Goal: Task Accomplishment & Management: Complete application form

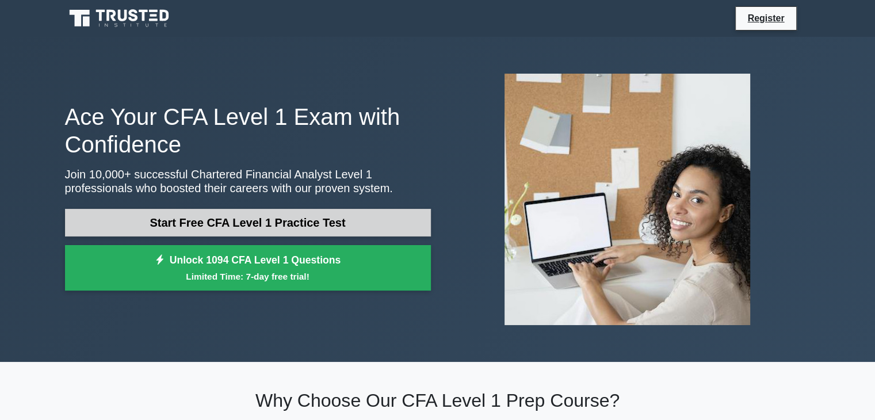
click at [265, 219] on link "Start Free CFA Level 1 Practice Test" at bounding box center [248, 223] width 366 height 28
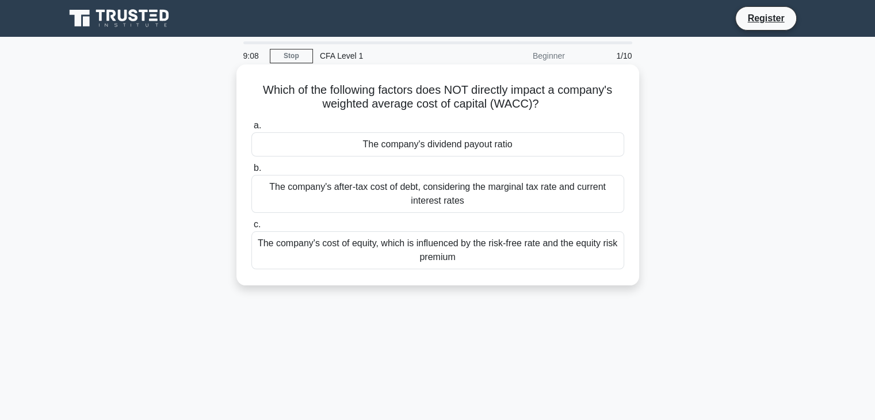
click at [361, 189] on div "The company's after-tax cost of debt, considering the marginal tax rate and cur…" at bounding box center [437, 194] width 373 height 38
click at [251, 172] on input "b. The company's after-tax cost of debt, considering the marginal tax rate and …" at bounding box center [251, 168] width 0 height 7
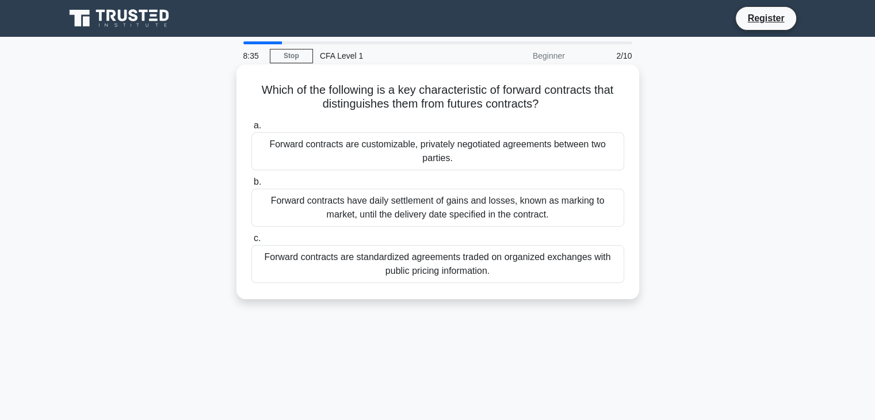
click at [476, 217] on div "Forward contracts have daily settlement of gains and losses, known as marking t…" at bounding box center [437, 208] width 373 height 38
click at [251, 186] on input "b. Forward contracts have daily settlement of gains and losses, known as markin…" at bounding box center [251, 181] width 0 height 7
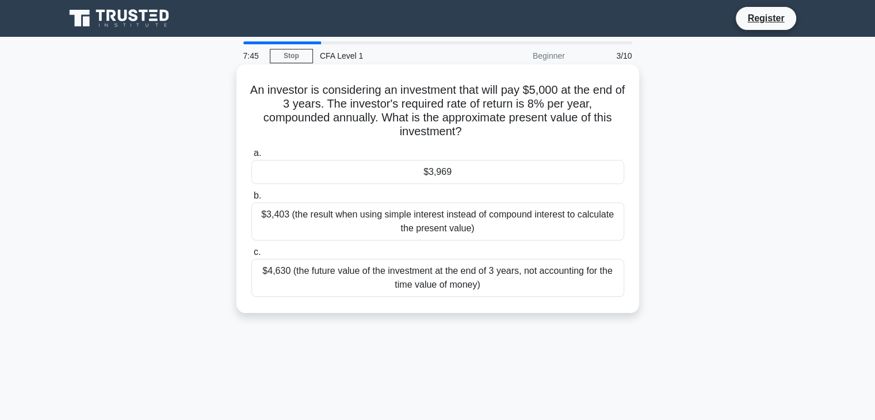
click at [403, 219] on div "$3,403 (the result when using simple interest instead of compound interest to c…" at bounding box center [437, 221] width 373 height 38
click at [251, 200] on input "b. $3,403 (the result when using simple interest instead of compound interest t…" at bounding box center [251, 195] width 0 height 7
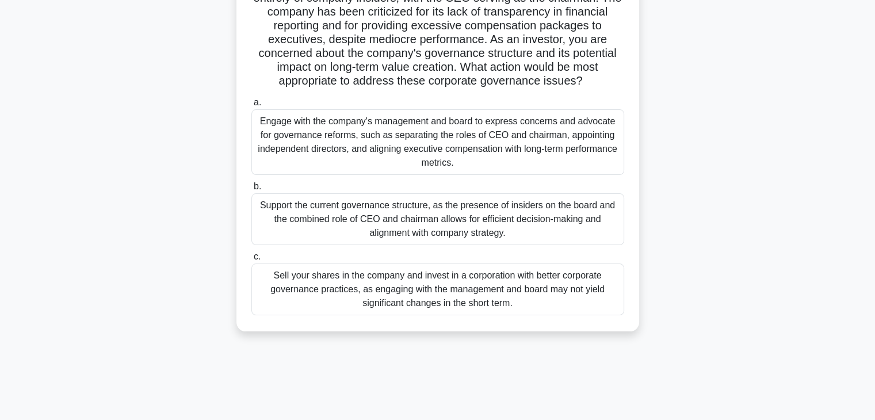
scroll to position [125, 0]
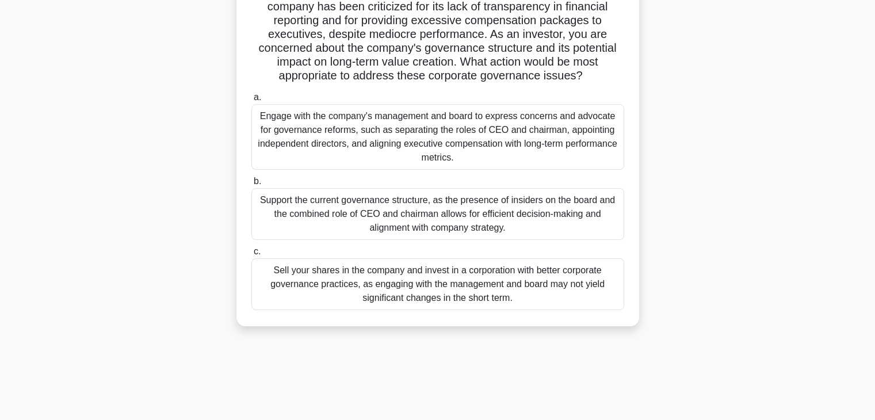
click at [488, 127] on div "Engage with the company's management and board to express concerns and advocate…" at bounding box center [437, 137] width 373 height 66
click at [251, 101] on input "a. Engage with the company's management and board to express concerns and advoc…" at bounding box center [251, 97] width 0 height 7
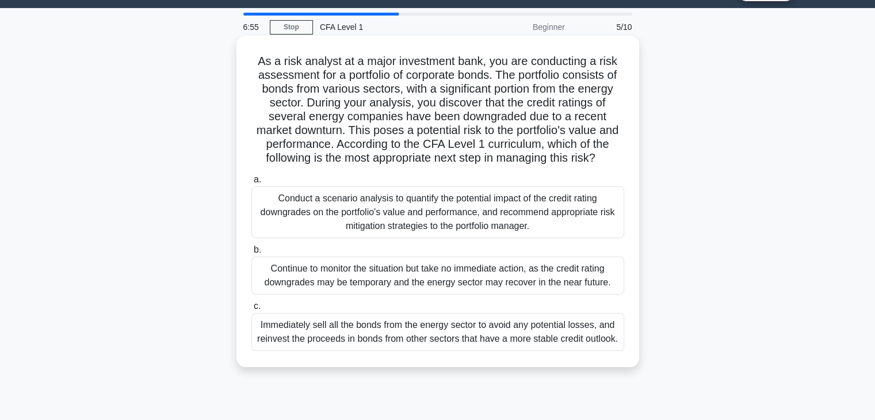
scroll to position [0, 0]
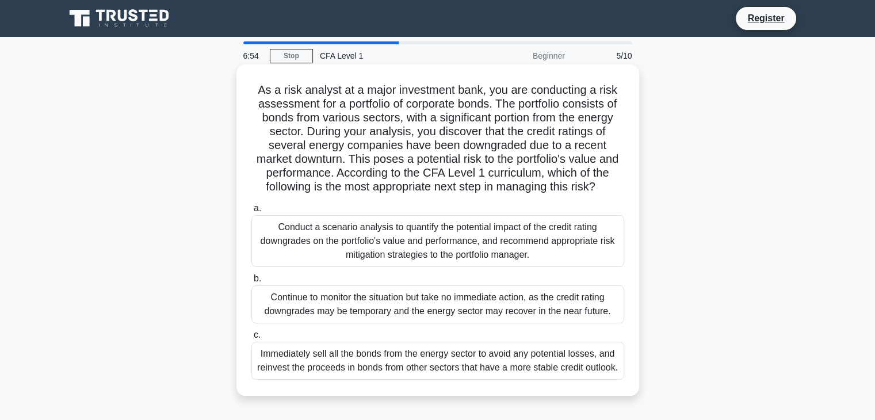
click at [516, 246] on div "Conduct a scenario analysis to quantify the potential impact of the credit rati…" at bounding box center [437, 241] width 373 height 52
click at [251, 212] on input "a. Conduct a scenario analysis to quantify the potential impact of the credit r…" at bounding box center [251, 208] width 0 height 7
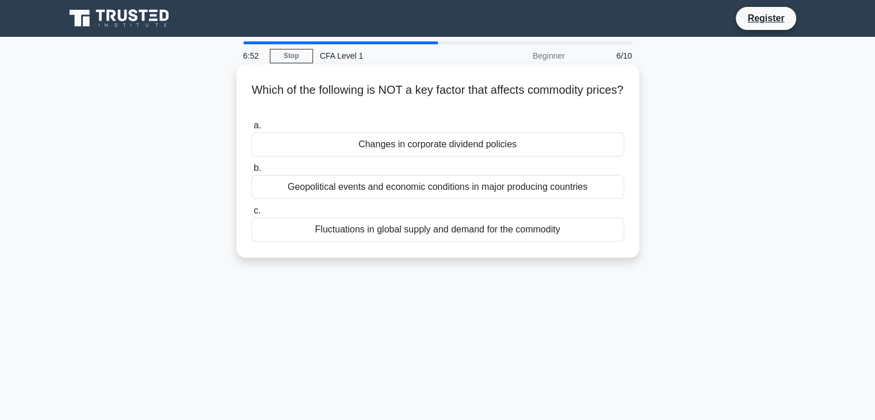
click at [487, 189] on div "Geopolitical events and economic conditions in major producing countries" at bounding box center [437, 187] width 373 height 24
click at [251, 172] on input "b. Geopolitical events and economic conditions in major producing countries" at bounding box center [251, 168] width 0 height 7
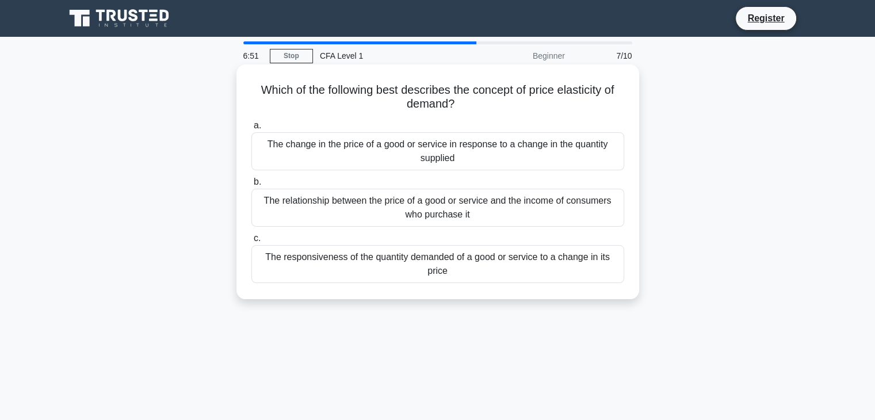
click at [466, 208] on div "The relationship between the price of a good or service and the income of consu…" at bounding box center [437, 208] width 373 height 38
click at [251, 186] on input "b. The relationship between the price of a good or service and the income of co…" at bounding box center [251, 181] width 0 height 7
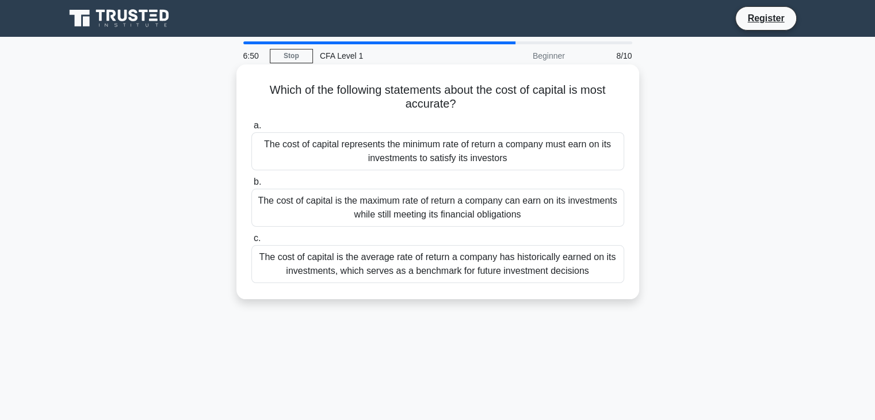
click at [479, 267] on div "The cost of capital is the average rate of return a company has historically ea…" at bounding box center [437, 264] width 373 height 38
click at [251, 242] on input "c. The cost of capital is the average rate of return a company has historically…" at bounding box center [251, 238] width 0 height 7
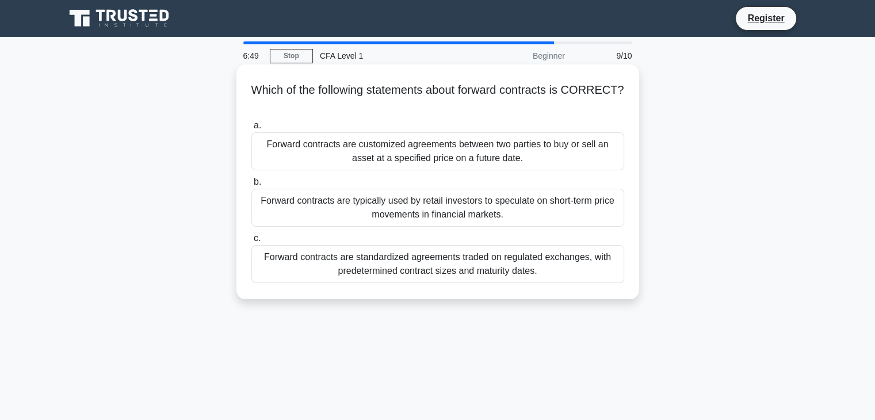
click at [484, 267] on div "Forward contracts are standardized agreements traded on regulated exchanges, wi…" at bounding box center [437, 264] width 373 height 38
click at [251, 242] on input "c. Forward contracts are standardized agreements traded on regulated exchanges,…" at bounding box center [251, 238] width 0 height 7
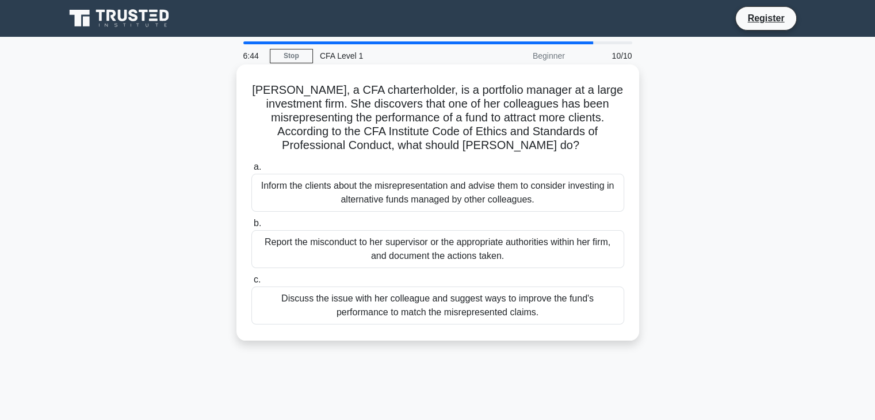
click at [486, 185] on div "Inform the clients about the misrepresentation and advise them to consider inve…" at bounding box center [437, 193] width 373 height 38
click at [251, 171] on input "a. Inform the clients about the misrepresentation and advise them to consider i…" at bounding box center [251, 166] width 0 height 7
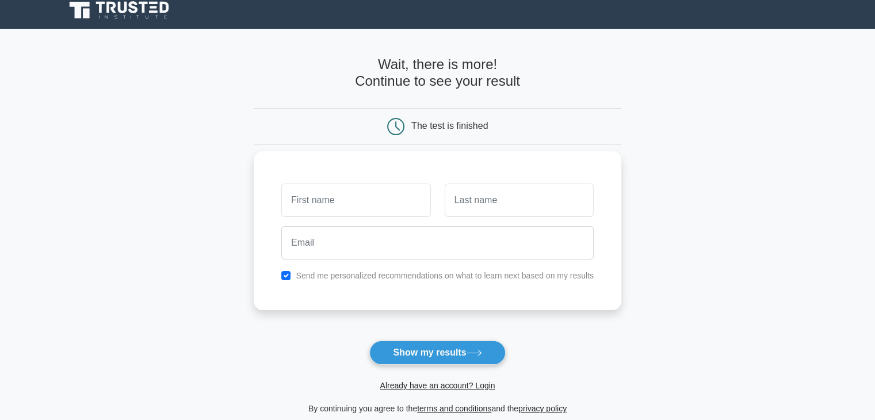
scroll to position [5, 0]
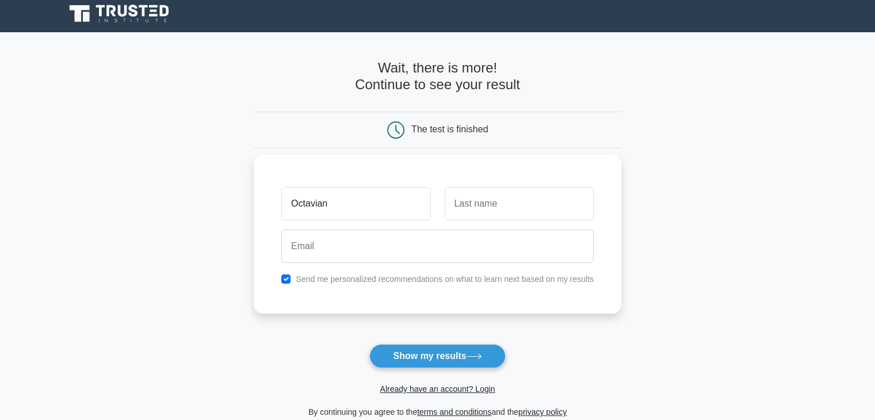
type input "Octavian"
click at [530, 201] on input "text" at bounding box center [519, 203] width 149 height 33
type input "Pascutoiu"
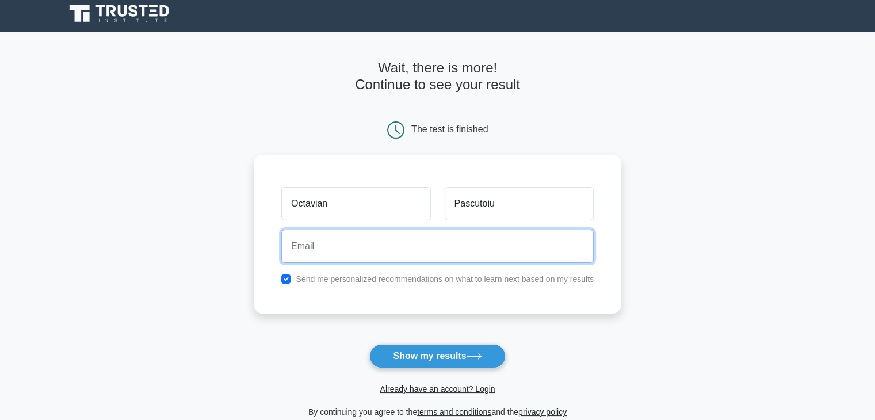
click at [345, 251] on input "email" at bounding box center [437, 245] width 312 height 33
type input "[EMAIL_ADDRESS][DOMAIN_NAME]"
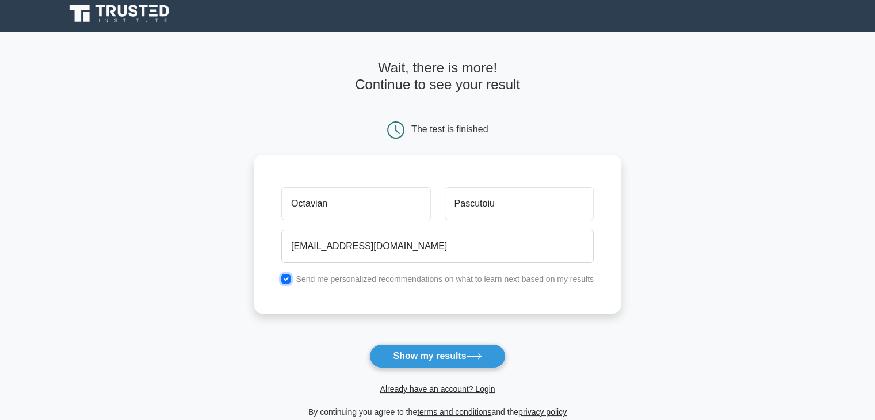
click at [288, 278] on input "checkbox" at bounding box center [285, 278] width 9 height 9
checkbox input "false"
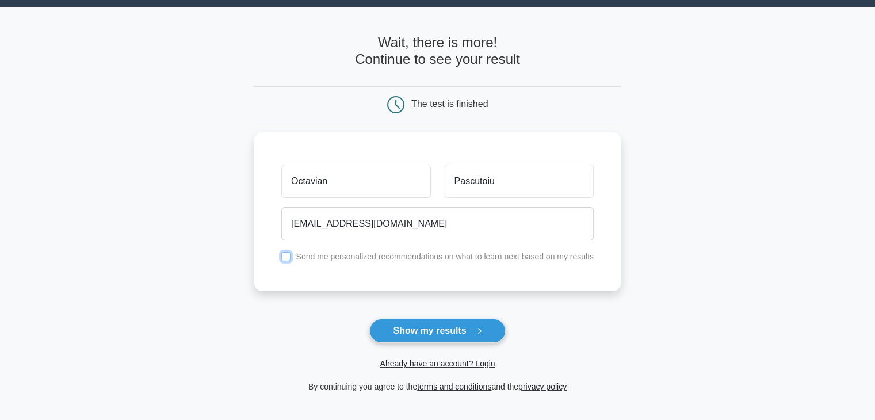
scroll to position [43, 0]
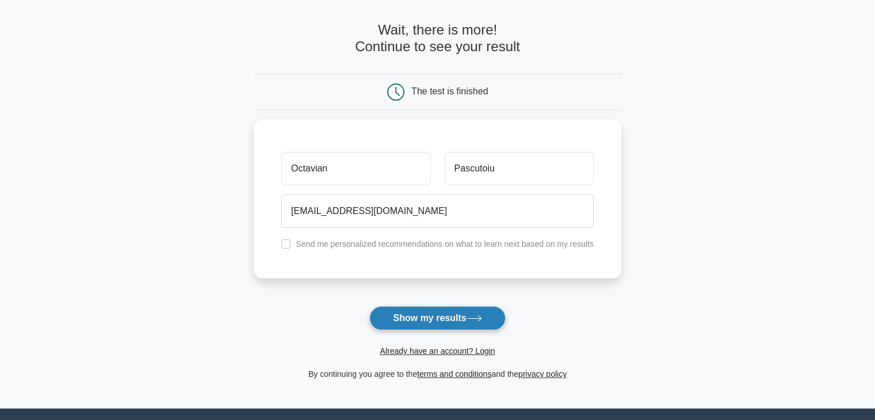
click at [430, 316] on button "Show my results" at bounding box center [437, 318] width 136 height 24
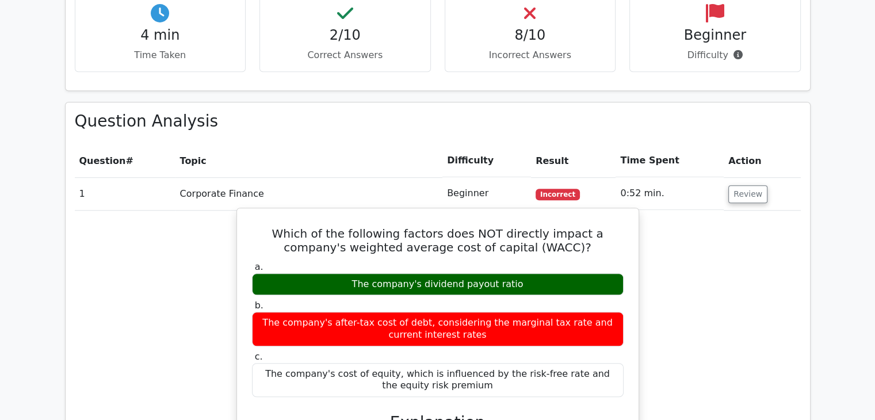
scroll to position [882, 0]
